Goal: Register for event/course

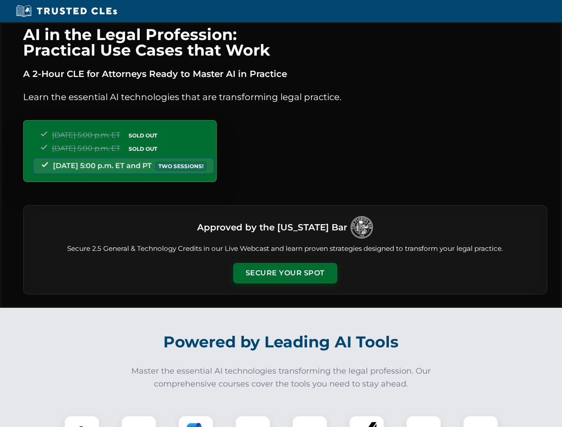
click at [285, 273] on button "Secure Your Spot" at bounding box center [285, 273] width 104 height 20
click at [82, 421] on img at bounding box center [82, 434] width 26 height 26
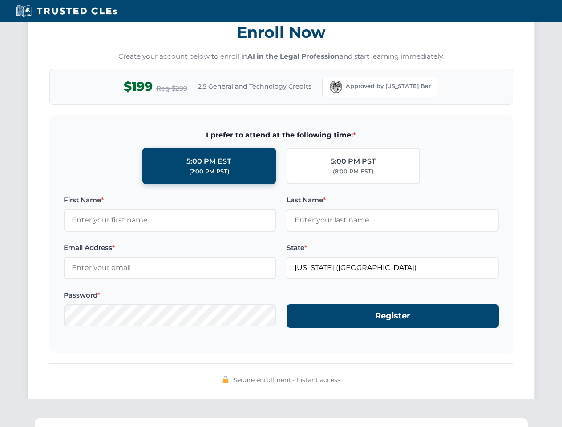
scroll to position [874, 0]
